Goal: Task Accomplishment & Management: Use online tool/utility

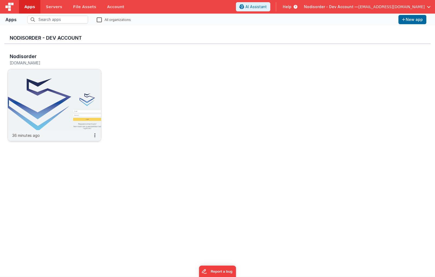
click at [58, 101] on img at bounding box center [54, 99] width 93 height 61
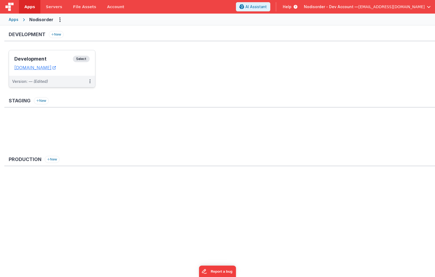
click at [82, 70] on dd "[DOMAIN_NAME]" at bounding box center [51, 67] width 75 height 5
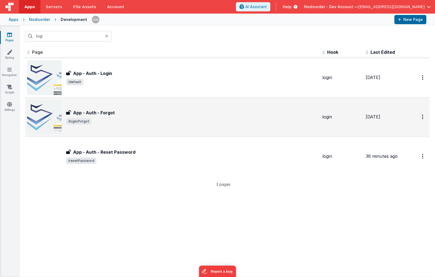
click at [150, 118] on span "/login/forgot" at bounding box center [192, 121] width 252 height 7
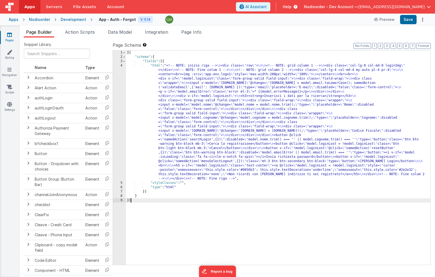
click at [121, 66] on div "4" at bounding box center [119, 121] width 13 height 117
click at [93, 34] on span "Action Scripts" at bounding box center [80, 31] width 30 height 5
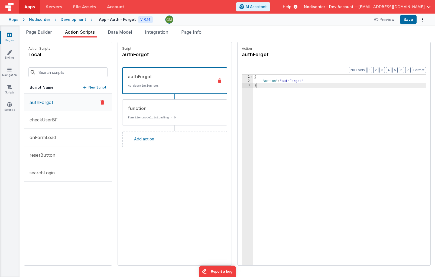
click at [58, 104] on button "authForgot" at bounding box center [68, 102] width 88 height 17
click at [69, 19] on div "Development" at bounding box center [73, 19] width 25 height 5
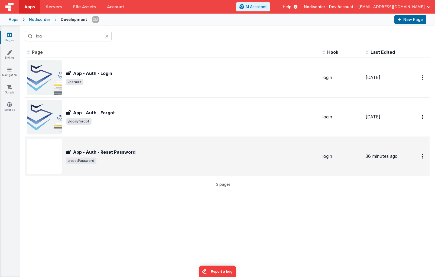
click at [151, 152] on div "App - Auth - Reset Password" at bounding box center [192, 152] width 252 height 7
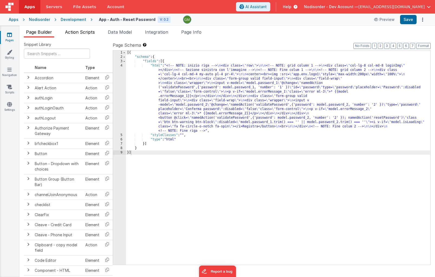
click at [92, 34] on li "Action Scripts" at bounding box center [80, 33] width 34 height 9
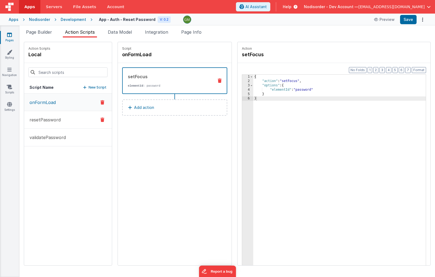
click at [66, 118] on button "resetPassword" at bounding box center [68, 120] width 88 height 18
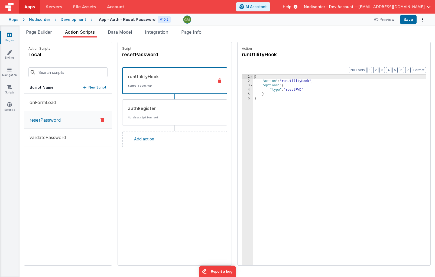
click at [173, 78] on div "runUtilityHook" at bounding box center [169, 76] width 82 height 7
click at [158, 113] on div "authRegister No description set" at bounding box center [166, 112] width 87 height 15
click at [276, 81] on div "{ "action" : "authRegister" }" at bounding box center [347, 183] width 189 height 216
drag, startPoint x: 279, startPoint y: 83, endPoint x: 290, endPoint y: 82, distance: 11.4
click at [290, 82] on div "{ "action" : "authRegister" }" at bounding box center [347, 183] width 189 height 216
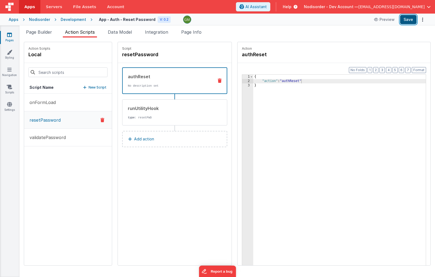
click at [408, 20] on button "Save" at bounding box center [408, 19] width 17 height 9
click at [195, 33] on span "Page Info" at bounding box center [191, 31] width 20 height 5
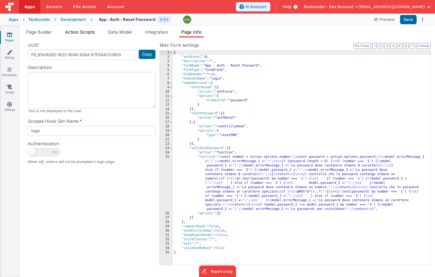
click at [79, 37] on li "Action Scripts" at bounding box center [80, 33] width 34 height 9
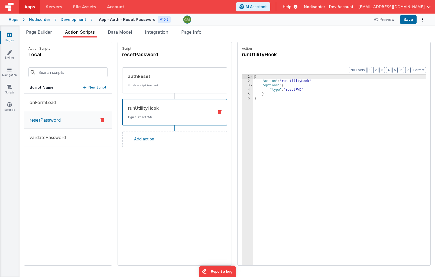
click at [160, 117] on p "type : resetPWD" at bounding box center [169, 117] width 82 height 4
click at [170, 111] on div "runUtilityHook type : resetPWD" at bounding box center [166, 112] width 87 height 15
click at [44, 30] on span "Page Builder" at bounding box center [39, 31] width 26 height 5
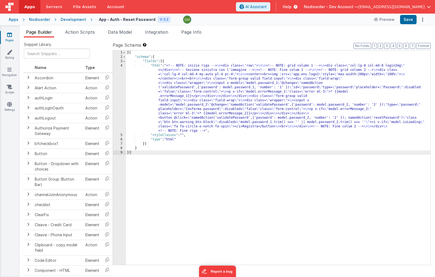
click at [158, 67] on div "[{ "schema" : { "fields" : [{ "html" : "<!-- NOTE: inizio riga --> \n <div clas…" at bounding box center [278, 161] width 305 height 223
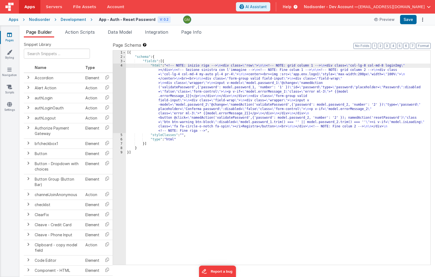
click at [122, 66] on div "4" at bounding box center [119, 97] width 13 height 69
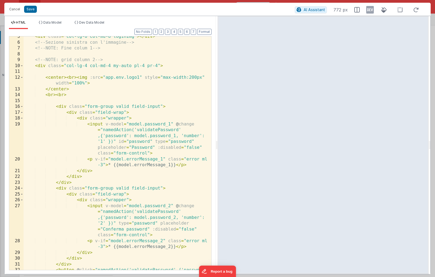
scroll to position [26, 0]
click at [170, 125] on div "< div class = "col-lg-8 col-md-8 loginImg" > </ div > <!-- Sezione sinistra con…" at bounding box center [118, 173] width 188 height 280
click at [188, 182] on div "< div class = "col-lg-8 col-md-8 loginImg" > </ div > <!-- Sezione sinistra con…" at bounding box center [118, 173] width 188 height 280
click at [13, 13] on button "Cancel" at bounding box center [15, 9] width 16 height 8
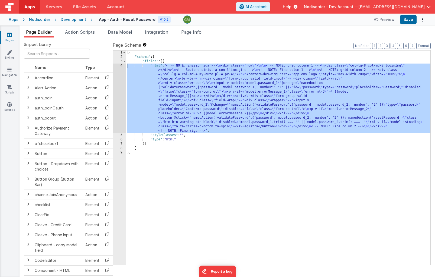
click at [188, 56] on div "[{ "schema" : { "fields" : [{ "html" : "<!-- NOTE: inizio riga --> \n <div clas…" at bounding box center [278, 161] width 305 height 223
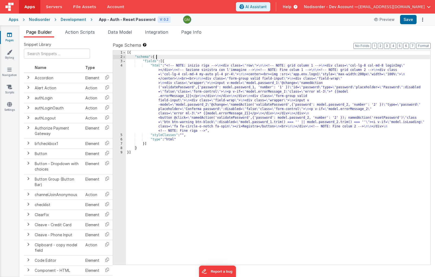
click at [425, 5] on button "Nodisorder - Dev Account — [EMAIL_ADDRESS][DOMAIN_NAME]" at bounding box center [367, 6] width 127 height 5
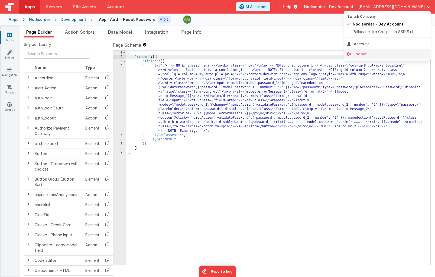
click at [378, 53] on div "Logout" at bounding box center [388, 53] width 80 height 5
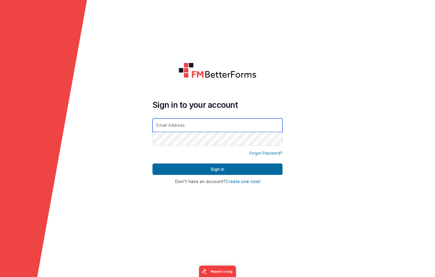
type input "[EMAIL_ADDRESS][DOMAIN_NAME]"
